Goal: Information Seeking & Learning: Compare options

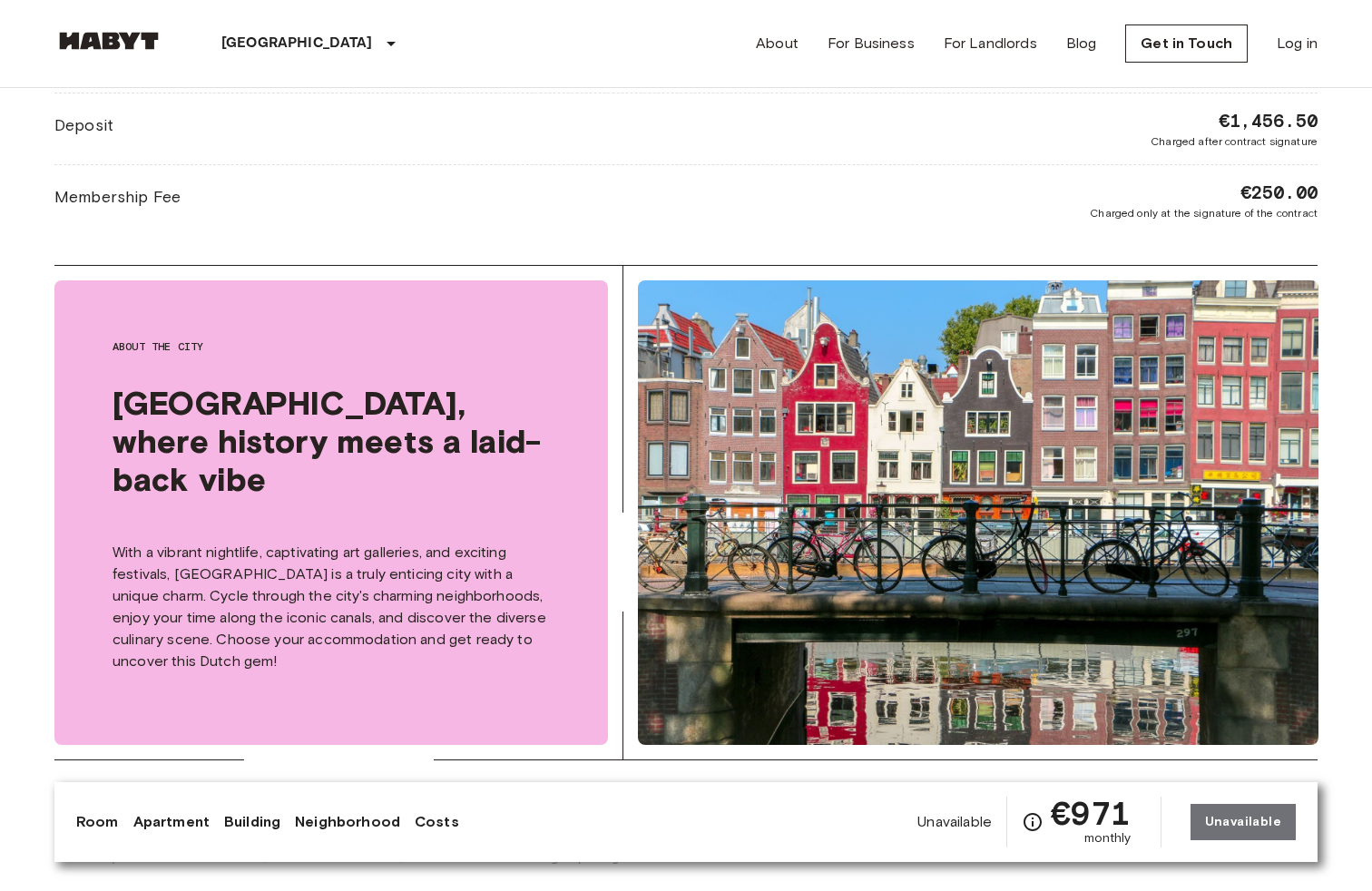
scroll to position [3146, 0]
